Goal: Answer question/provide support

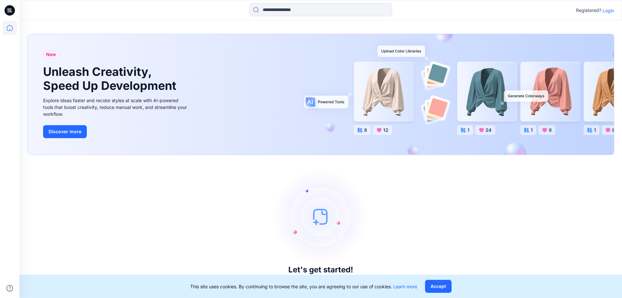
click at [612, 11] on p "Login" at bounding box center [609, 10] width 12 height 7
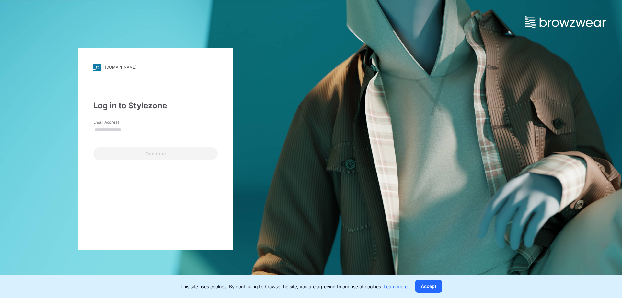
type input "**********"
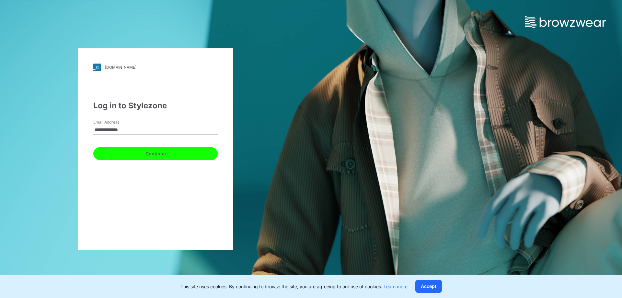
click at [153, 153] on button "Continue" at bounding box center [155, 153] width 124 height 13
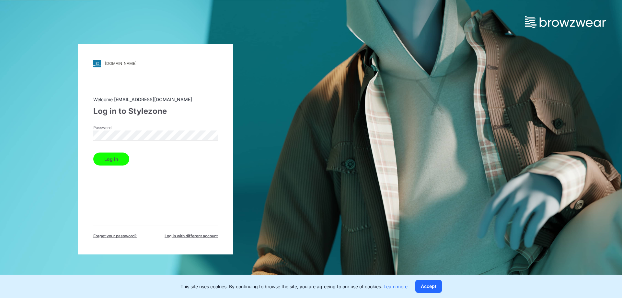
click at [125, 156] on button "Log in" at bounding box center [111, 158] width 36 height 13
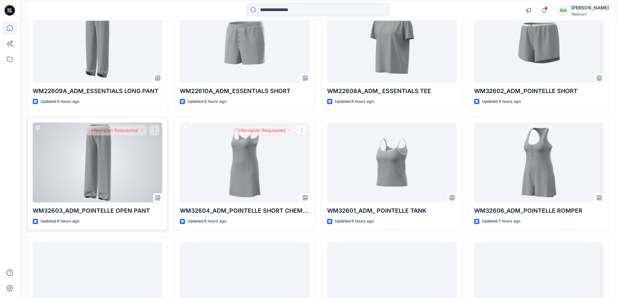
scroll to position [97, 0]
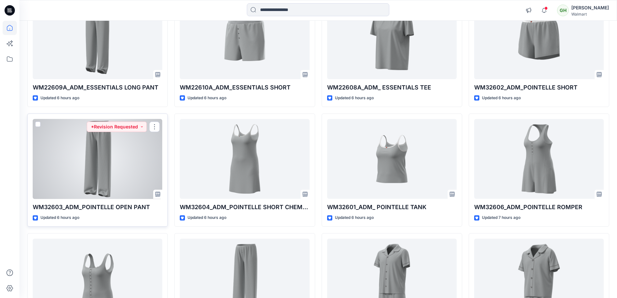
click at [93, 133] on div at bounding box center [98, 159] width 130 height 80
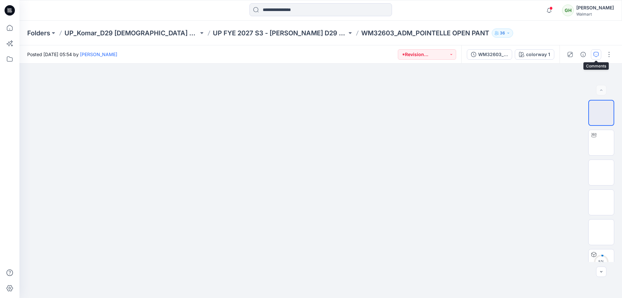
click at [598, 51] on button "button" at bounding box center [596, 54] width 10 height 10
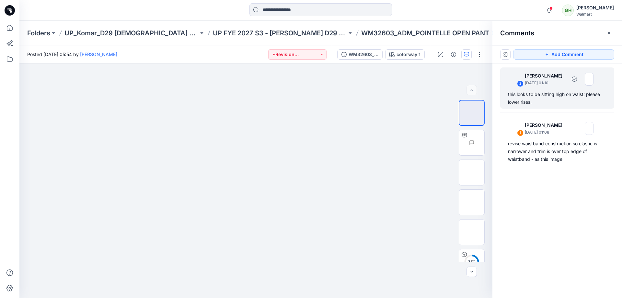
click at [545, 97] on div "this looks to be sitting high on waist; please lower rises." at bounding box center [557, 98] width 99 height 16
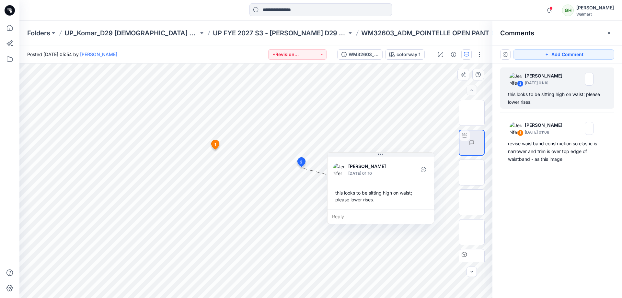
drag, startPoint x: 284, startPoint y: 203, endPoint x: 374, endPoint y: 160, distance: 99.6
click at [374, 160] on div "Jennifer Yerkes September 18, 2025 01:10 this looks to be sitting high on waist…" at bounding box center [381, 182] width 106 height 54
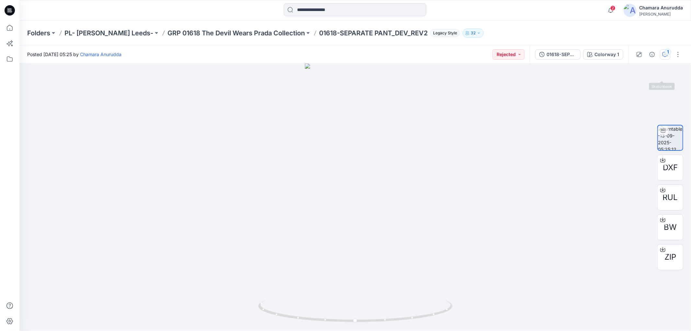
click at [670, 54] on button "1" at bounding box center [665, 54] width 10 height 10
click at [664, 49] on div "Posted Saturday, September 13, 2025 05:25 by Chamara Anurudda Rejected 01618-SE…" at bounding box center [355, 187] width 672 height 285
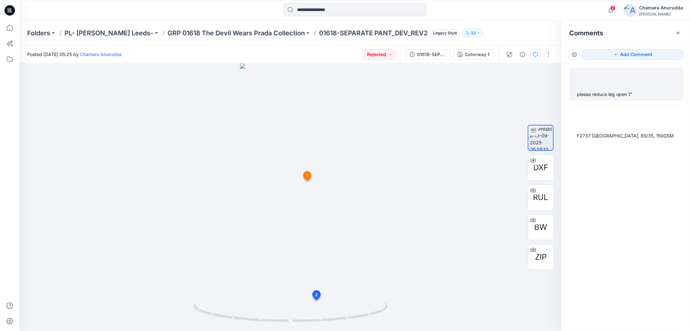
click at [633, 95] on div "please reduce leg open 1"" at bounding box center [626, 94] width 99 height 8
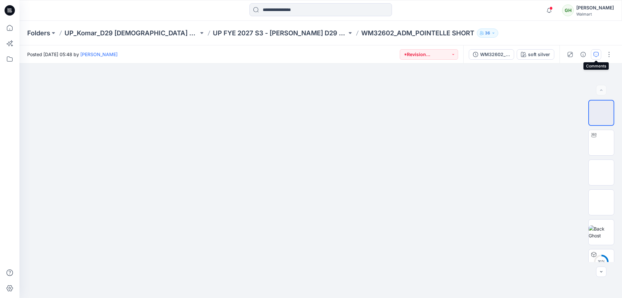
click at [600, 55] on button "button" at bounding box center [596, 54] width 10 height 10
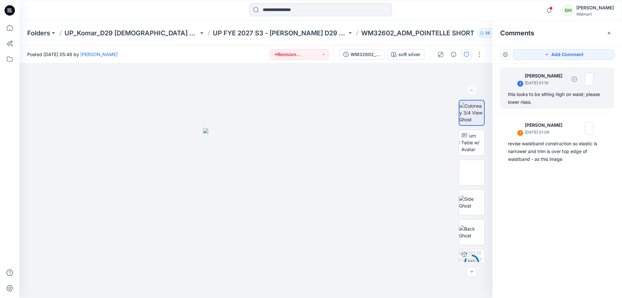
click at [556, 95] on div "this looks to be sitting high on waist; please lower rises." at bounding box center [557, 98] width 99 height 16
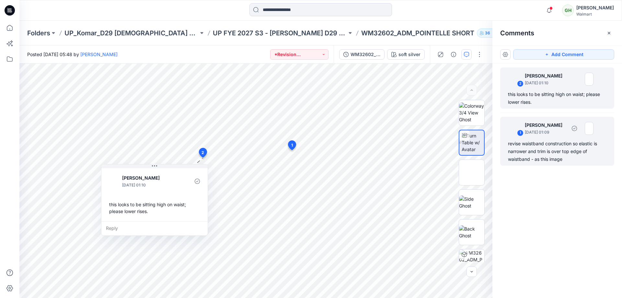
click at [557, 139] on div "1 Jennifer Yerkes September 18, 2025 01:09 revise waistband construction so ela…" at bounding box center [557, 141] width 114 height 49
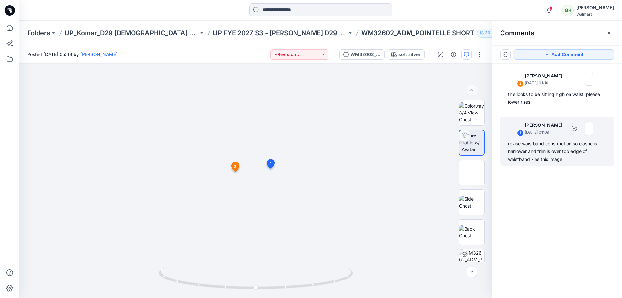
click at [528, 144] on div "revise waistband construction so elastic is narrower and trim is over top edge …" at bounding box center [557, 151] width 99 height 23
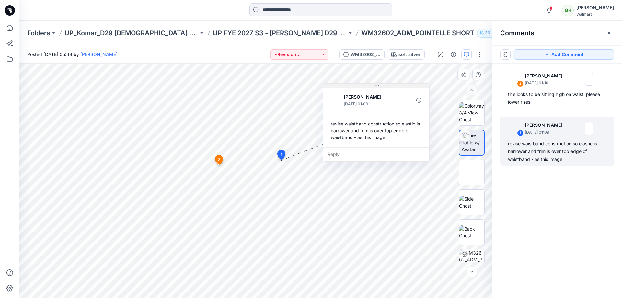
drag, startPoint x: 313, startPoint y: 130, endPoint x: 353, endPoint y: 85, distance: 60.6
click at [353, 85] on button at bounding box center [376, 86] width 106 height 4
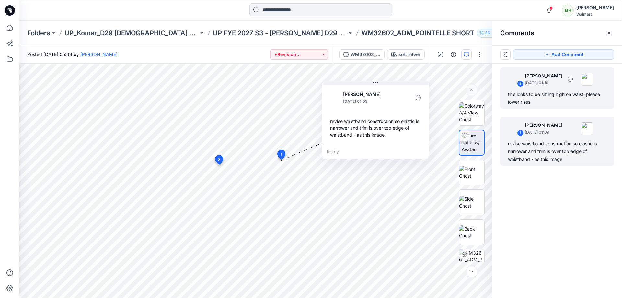
click at [550, 98] on div "this looks to be sitting high on waist; please lower rises." at bounding box center [557, 98] width 99 height 16
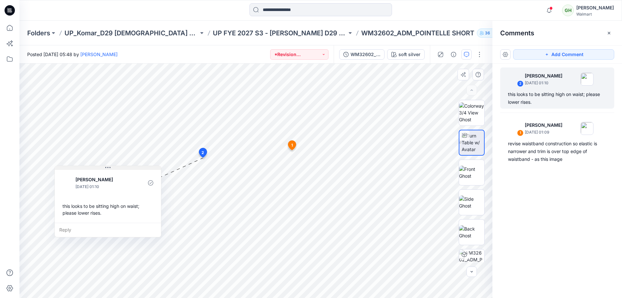
drag, startPoint x: 167, startPoint y: 166, endPoint x: 120, endPoint y: 168, distance: 46.7
click at [120, 168] on button at bounding box center [108, 168] width 106 height 4
click at [354, 53] on div "WM32602_ADM_POINTELLE SHORT_REV1" at bounding box center [366, 54] width 30 height 7
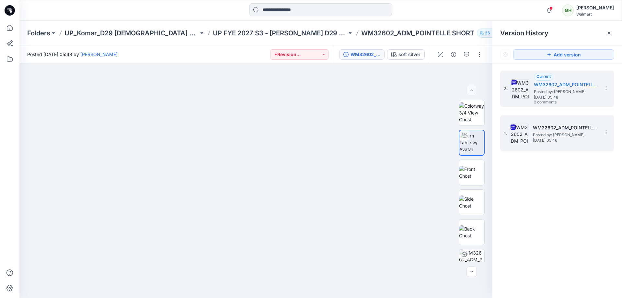
click at [566, 136] on span "Posted by: Gayan Hettiarachchi" at bounding box center [565, 135] width 65 height 6
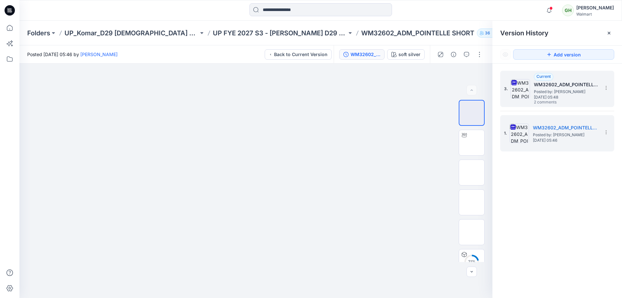
click at [557, 99] on span "Friday, September 12, 2025 05:48" at bounding box center [566, 97] width 65 height 5
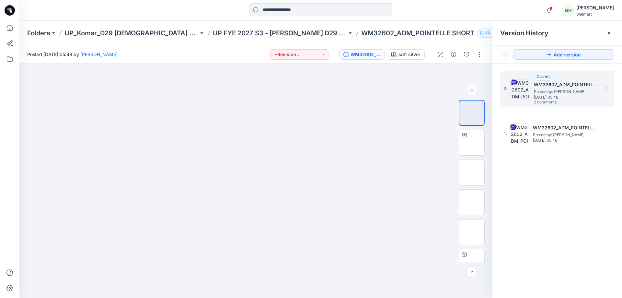
click at [571, 93] on span "Posted by: Gayan Hettiarachchi" at bounding box center [566, 91] width 65 height 6
click at [471, 57] on button "button" at bounding box center [466, 54] width 10 height 10
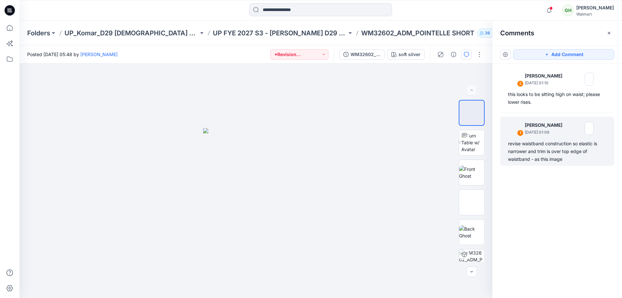
click at [577, 163] on div "revise waistband construction so elastic is narrower and trim is over top edge …" at bounding box center [557, 151] width 99 height 23
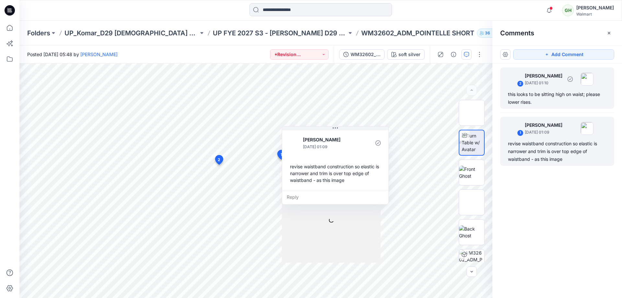
click at [553, 89] on div "2 Jennifer Yerkes September 18, 2025 01:10 this looks to be sitting high on wai…" at bounding box center [557, 87] width 114 height 41
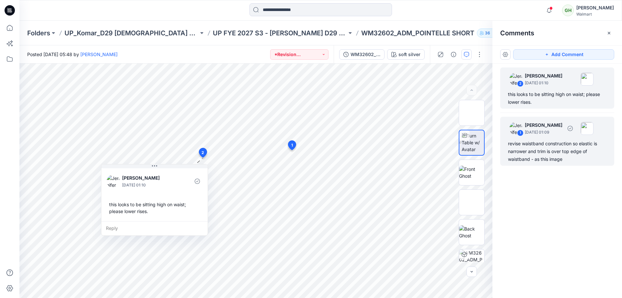
click at [529, 126] on p "Jennifer Yerkes" at bounding box center [544, 125] width 38 height 8
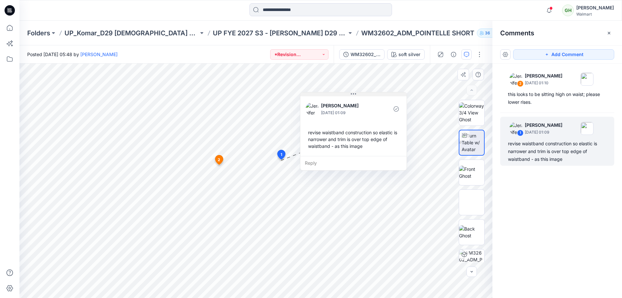
drag, startPoint x: 328, startPoint y: 130, endPoint x: 330, endPoint y: 87, distance: 43.2
click at [331, 92] on button at bounding box center [353, 94] width 106 height 4
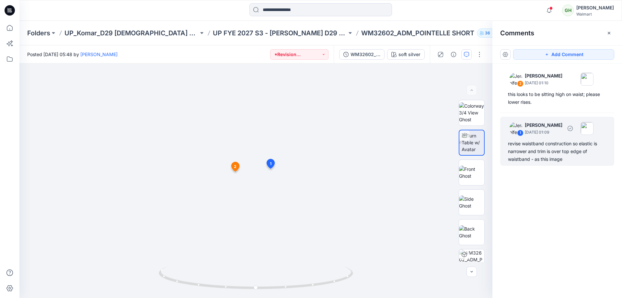
click at [560, 141] on div "revise waistband construction so elastic is narrower and trim is over top edge …" at bounding box center [557, 151] width 99 height 23
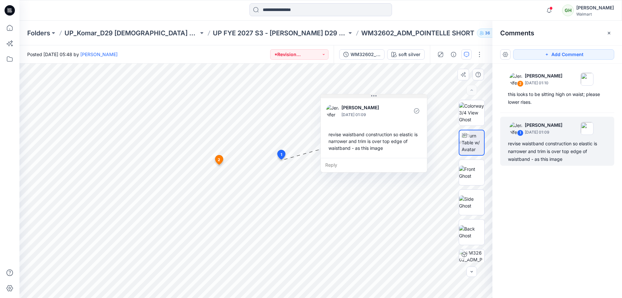
drag, startPoint x: 346, startPoint y: 128, endPoint x: 384, endPoint y: 95, distance: 50.3
click at [384, 95] on button at bounding box center [374, 96] width 106 height 4
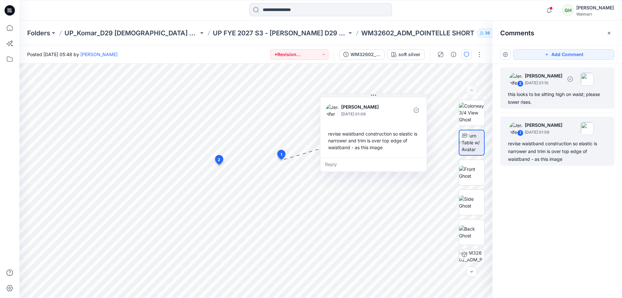
click at [560, 81] on p "September 18, 2025 01:10" at bounding box center [544, 83] width 38 height 6
